Goal: Navigation & Orientation: Find specific page/section

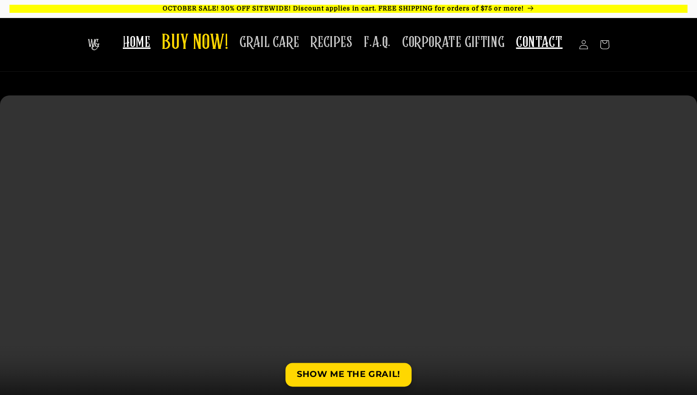
click at [531, 43] on span "CONTACT" at bounding box center [539, 42] width 46 height 19
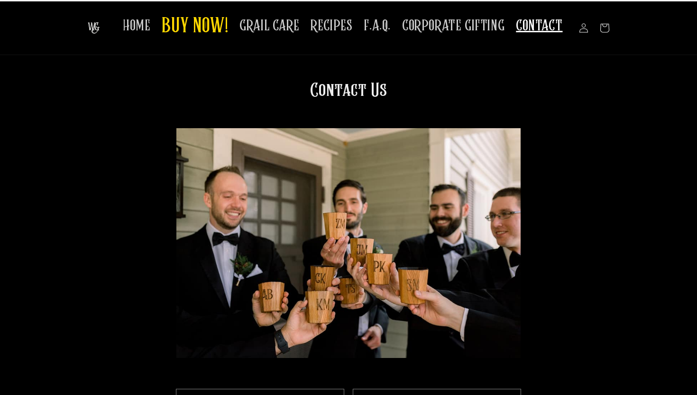
scroll to position [13, 0]
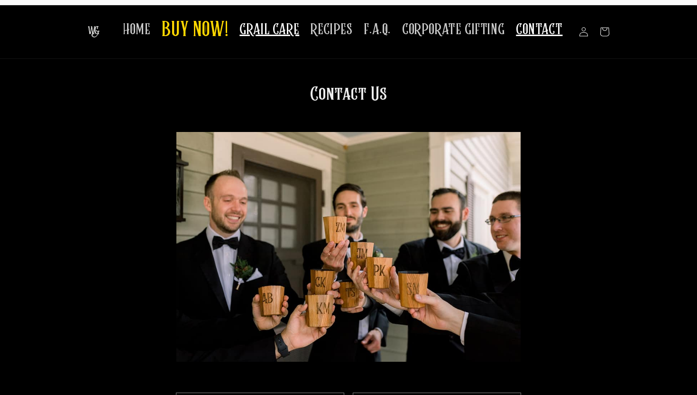
click at [273, 28] on span "GRAIL CARE" at bounding box center [270, 29] width 60 height 19
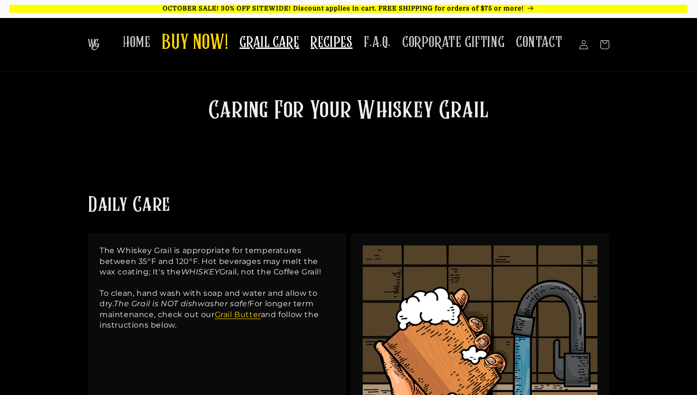
click at [321, 44] on span "RECIPES" at bounding box center [332, 42] width 42 height 19
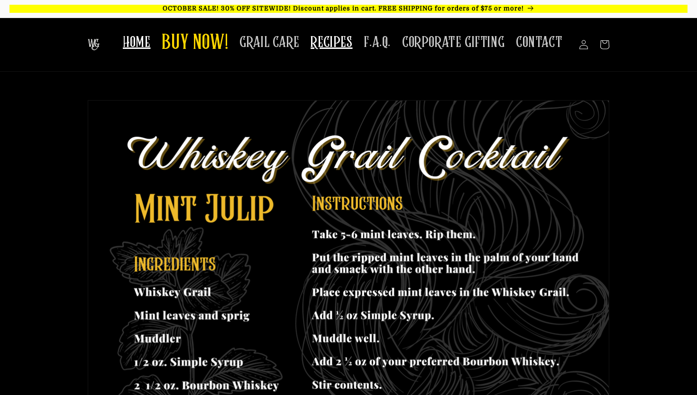
click at [150, 45] on span "HOME" at bounding box center [137, 42] width 28 height 19
